Goal: Task Accomplishment & Management: Manage account settings

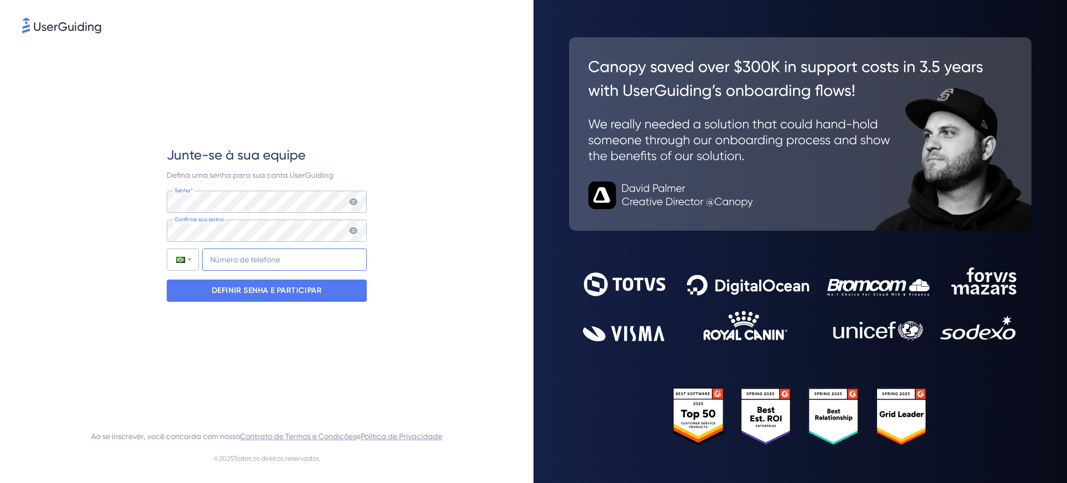
click at [256, 259] on input "+55" at bounding box center [284, 259] width 165 height 22
type input "[PHONE_NUMBER]"
click at [281, 293] on font "DEFINIR SENHA E PARTICIPAR" at bounding box center [267, 290] width 111 height 9
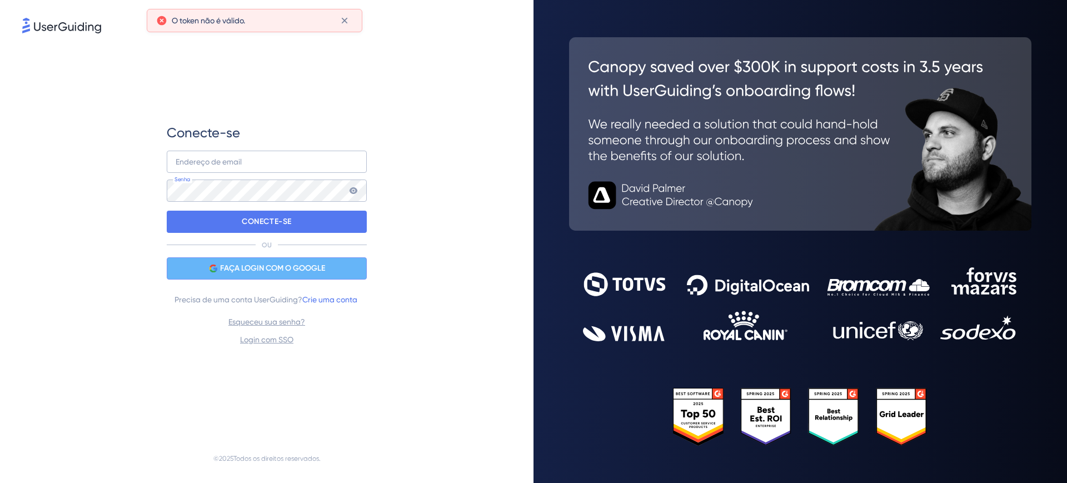
click at [280, 270] on font "FAÇA LOGIN COM O GOOGLE" at bounding box center [272, 267] width 105 height 9
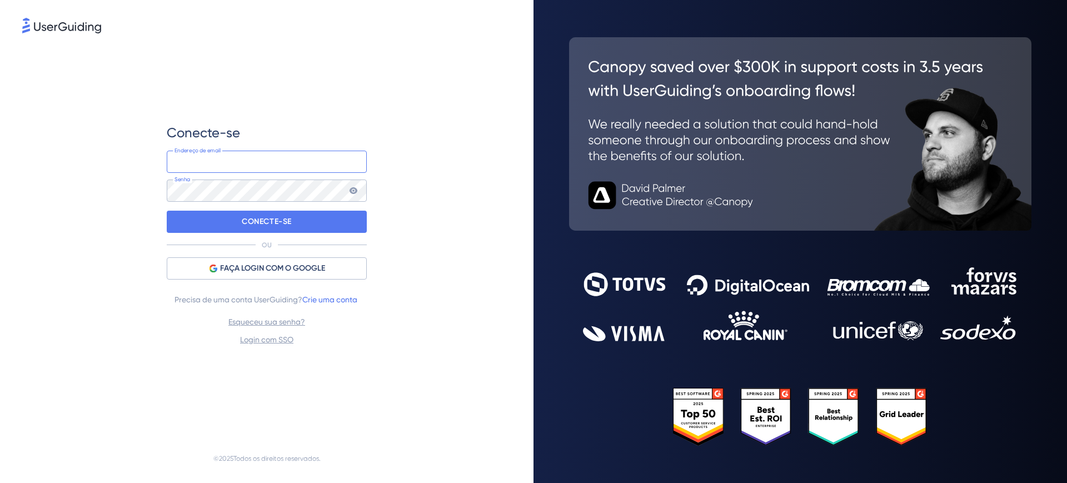
click at [225, 159] on input "email" at bounding box center [267, 162] width 200 height 22
type input "[PERSON_NAME][EMAIL_ADDRESS][DOMAIN_NAME]"
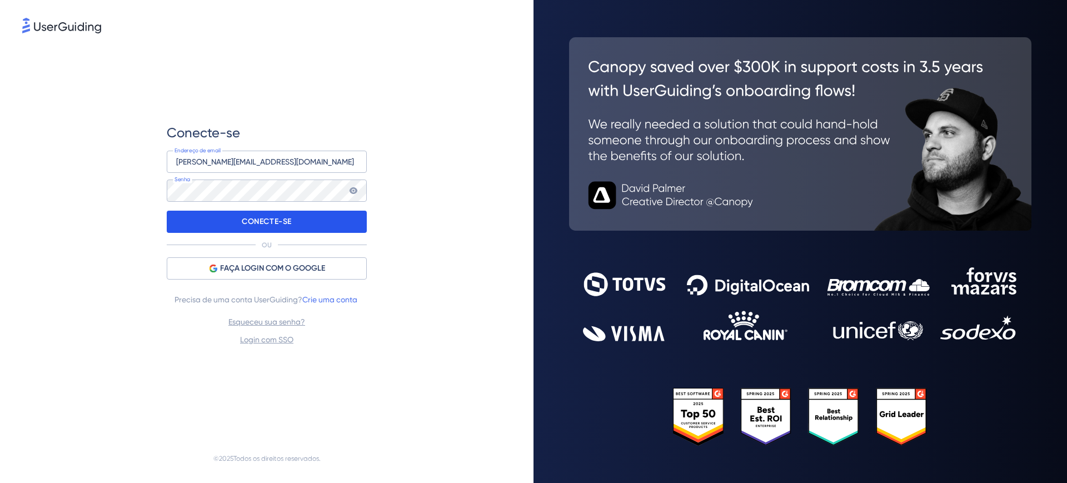
click at [224, 215] on div "CONECTE-SE" at bounding box center [267, 222] width 200 height 22
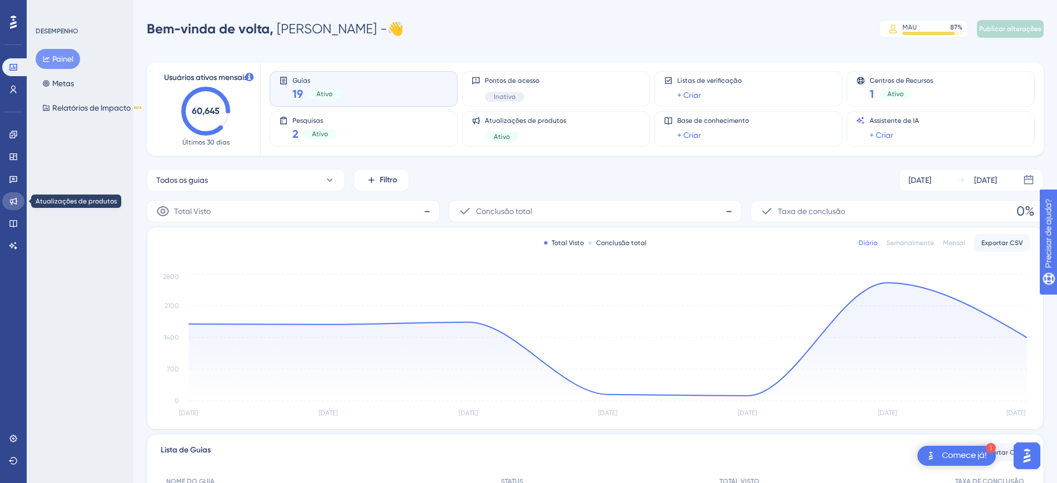
click at [8, 198] on link at bounding box center [13, 201] width 22 height 18
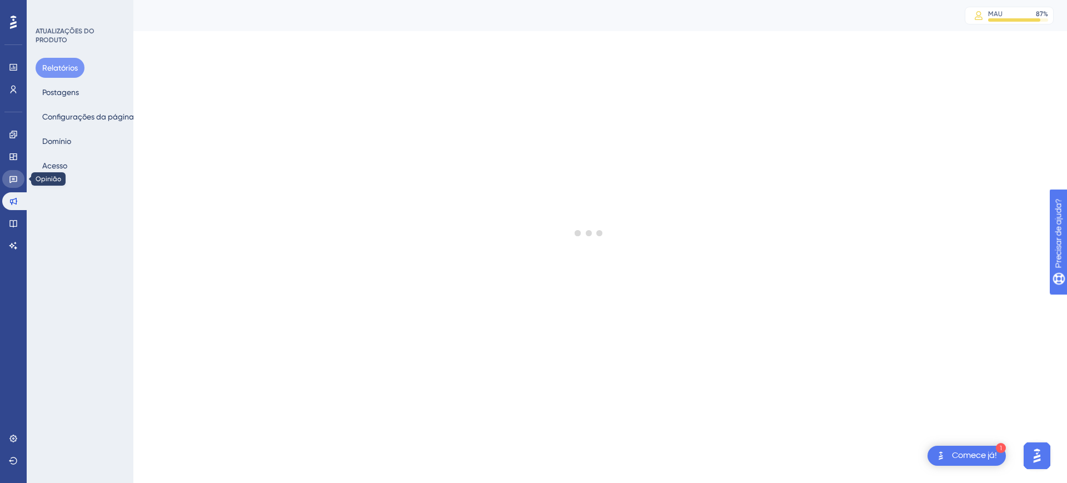
click at [17, 177] on icon at bounding box center [13, 179] width 8 height 7
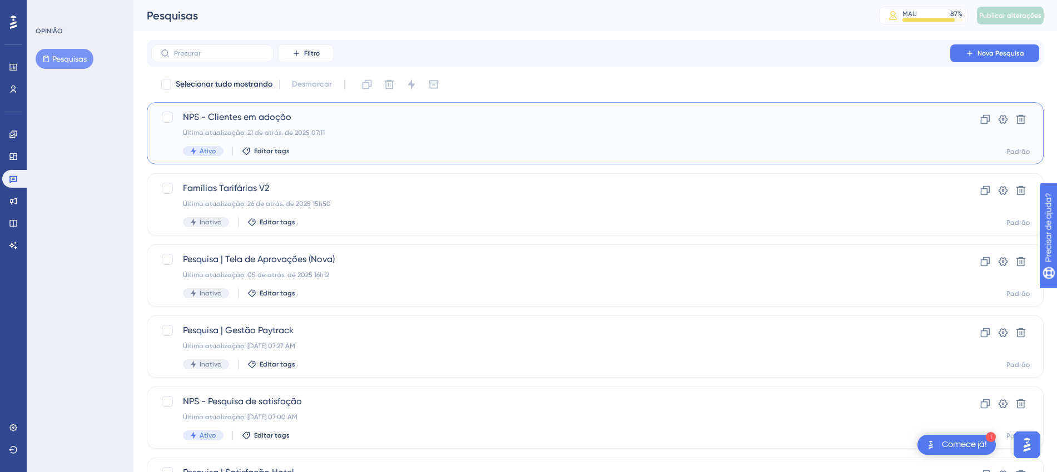
click at [470, 117] on span "NPS - Clientes em adoção" at bounding box center [550, 117] width 735 height 13
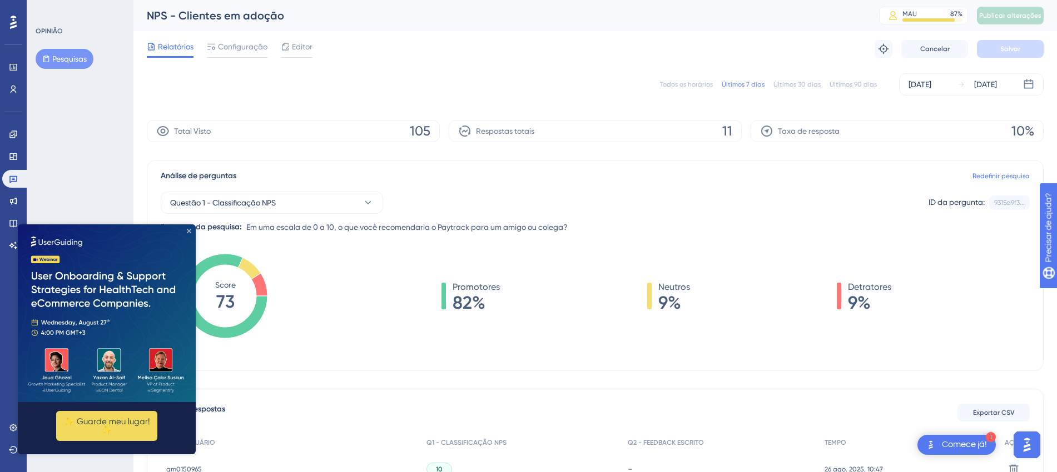
click at [189, 232] on icon "Fechar visualização" at bounding box center [189, 231] width 4 height 4
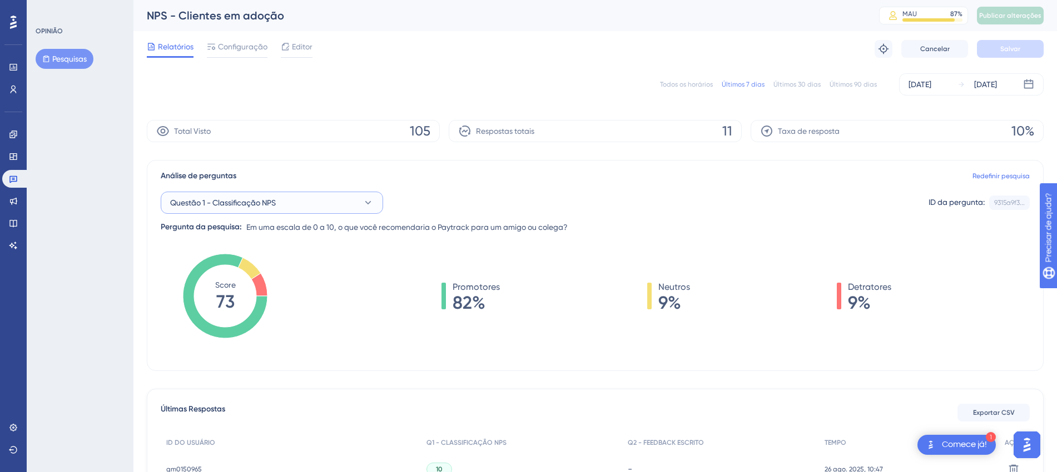
click at [316, 192] on button "Questão 1 - Classificação NPS" at bounding box center [272, 203] width 222 height 22
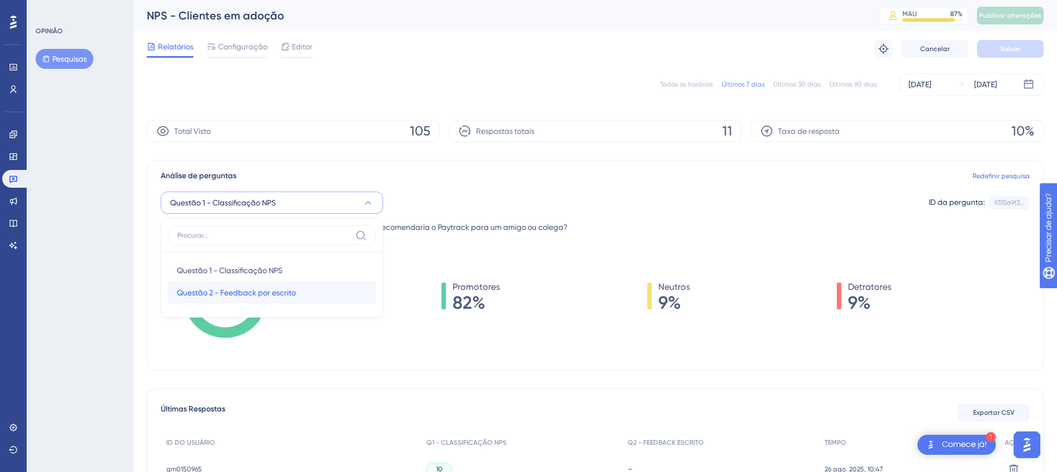
click at [253, 295] on font "Questão 2 - Feedback por escrito" at bounding box center [236, 292] width 119 height 9
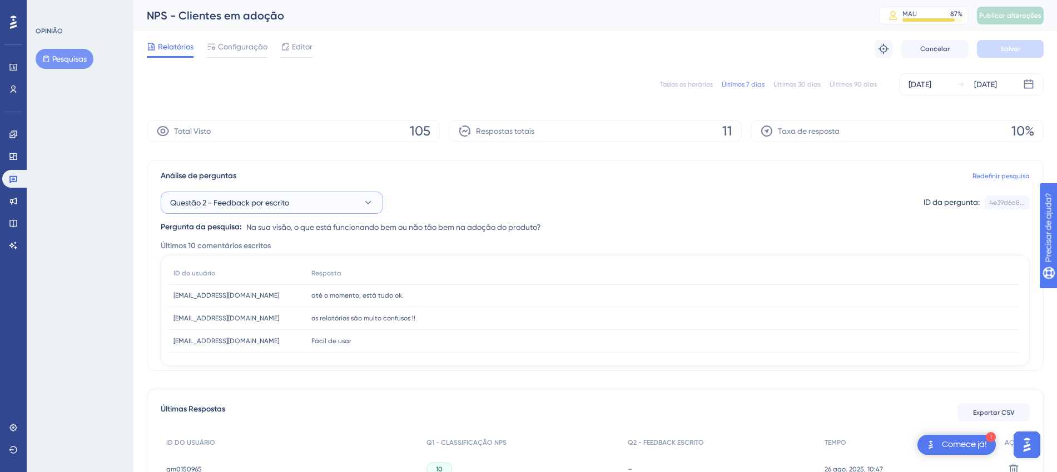
click at [313, 200] on button "Questão 2 - Feedback por escrito" at bounding box center [272, 203] width 222 height 22
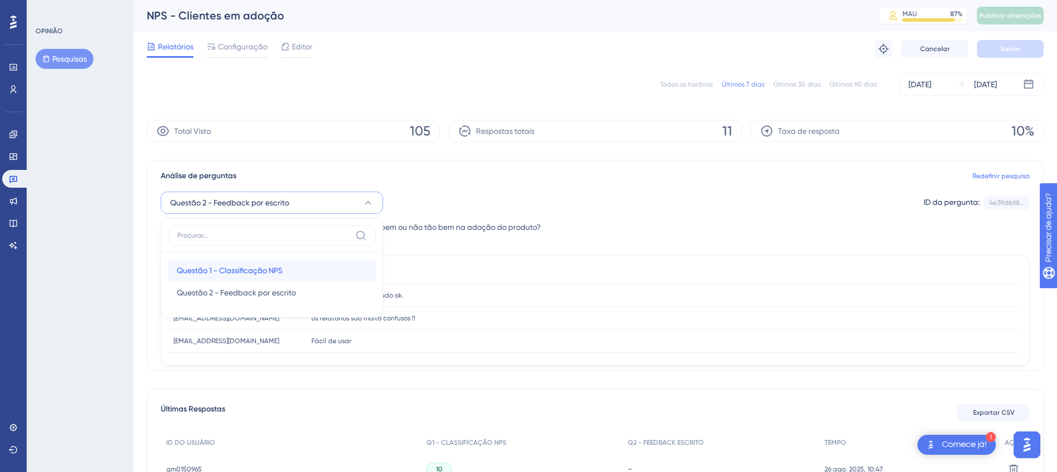
click at [279, 272] on font "Questão 1 - Classificação NPS" at bounding box center [230, 270] width 106 height 9
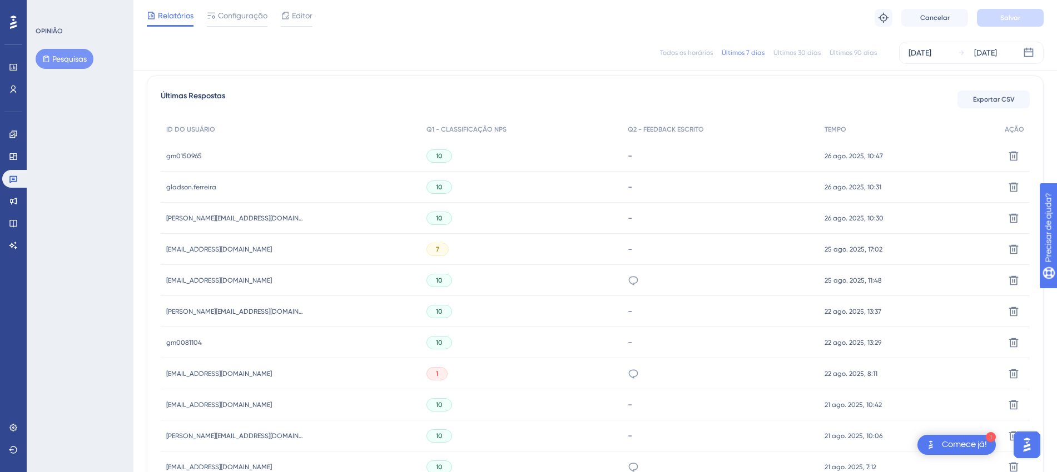
scroll to position [347, 0]
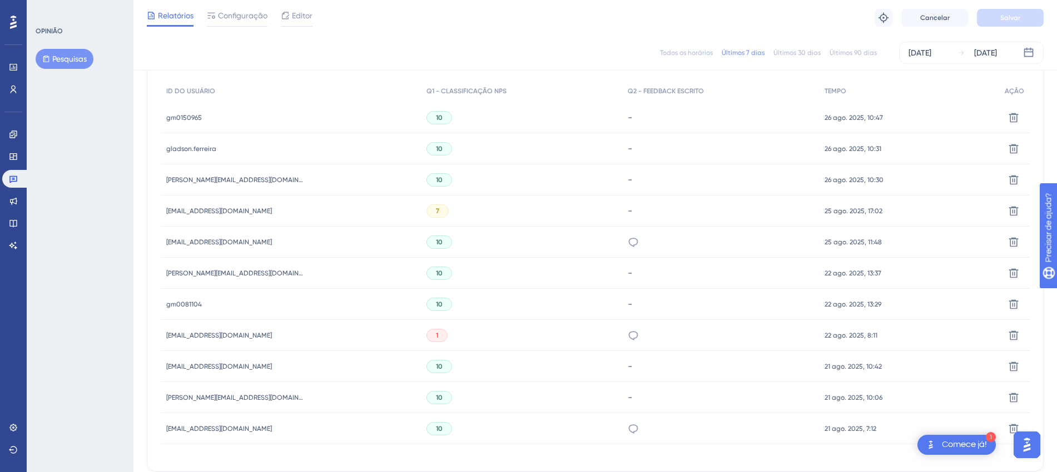
click at [426, 212] on div "7" at bounding box center [437, 211] width 22 height 13
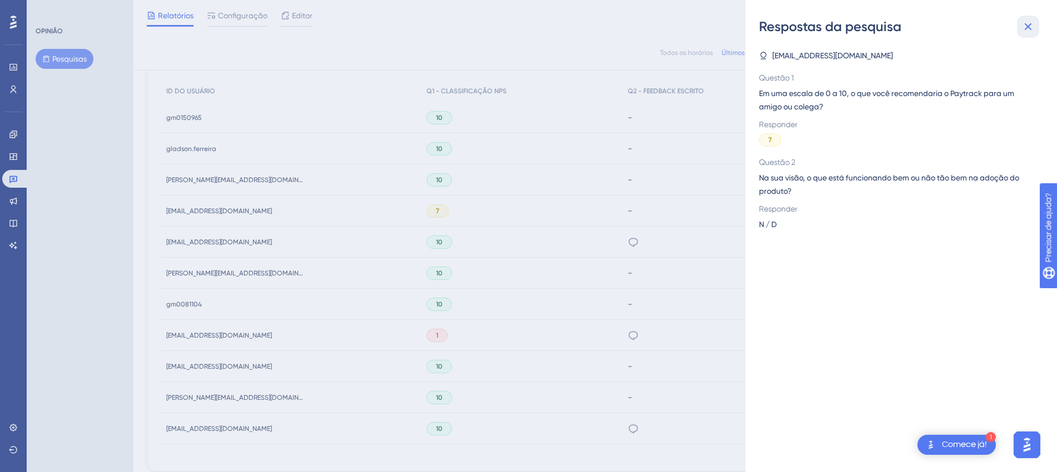
click at [1035, 29] on button at bounding box center [1028, 27] width 22 height 22
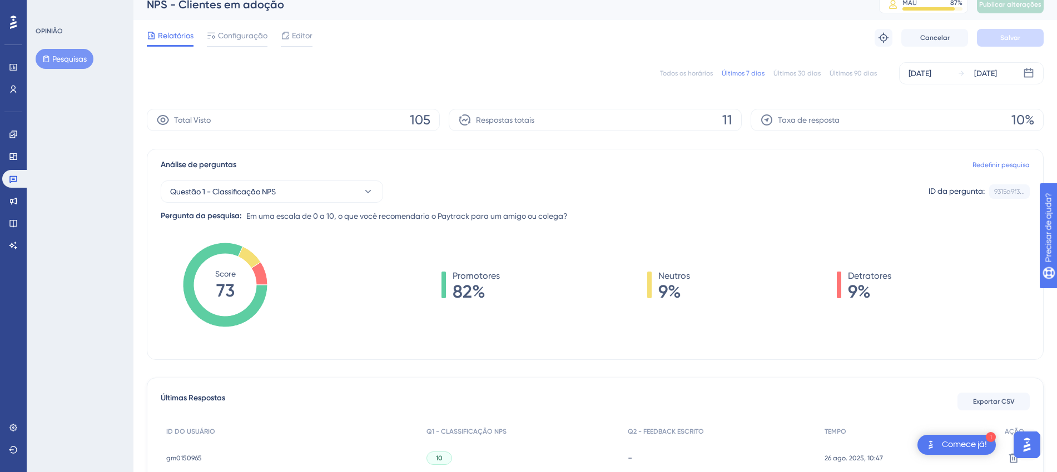
scroll to position [0, 0]
